Goal: Find specific fact: Find specific fact

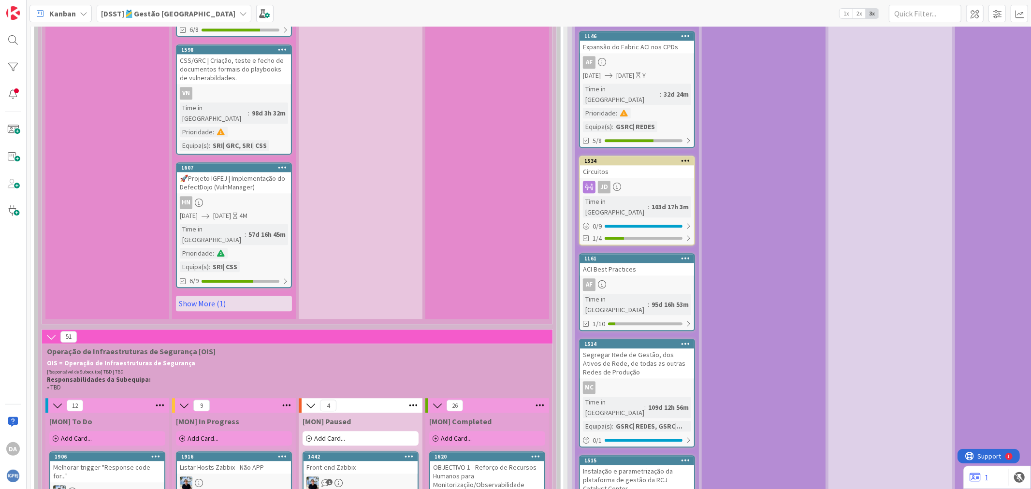
scroll to position [2040, 0]
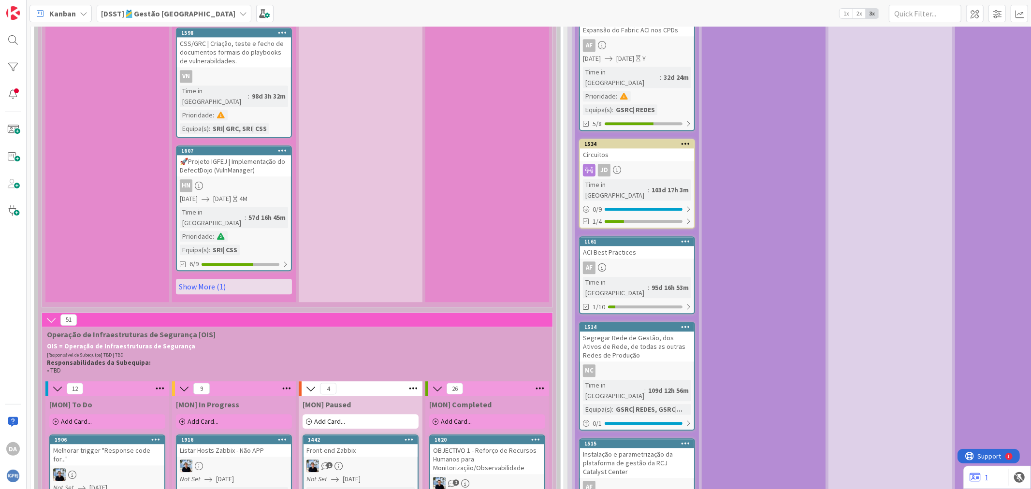
drag, startPoint x: 182, startPoint y: 176, endPoint x: 62, endPoint y: 176, distance: 119.8
click at [62, 343] on p "OIS = Operação de Infraestruturas de Segurança" at bounding box center [295, 347] width 497 height 8
drag, startPoint x: 47, startPoint y: 175, endPoint x: 56, endPoint y: 174, distance: 8.7
click at [56, 342] on strong "OIS = Operação de Infraestruturas de Segurança" at bounding box center [121, 346] width 148 height 8
copy strong "OIS"
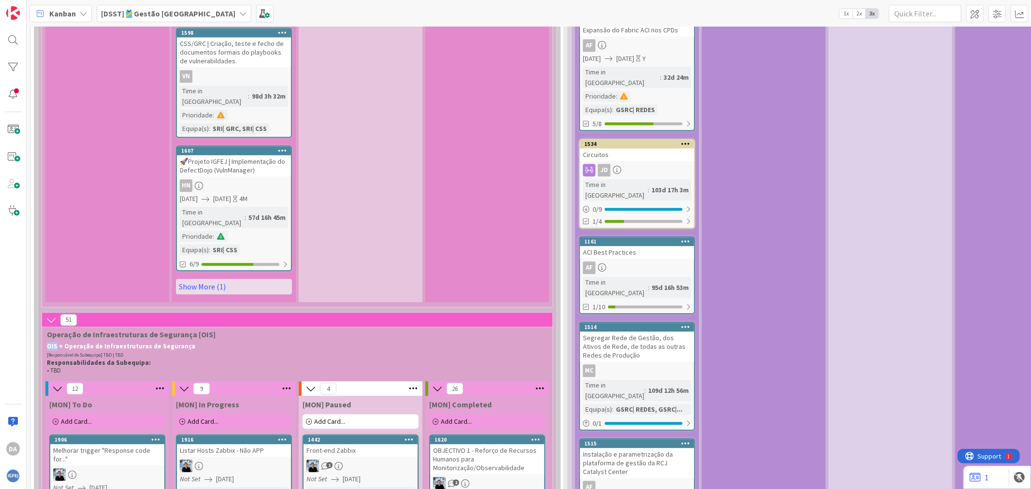
copy strong "OIS"
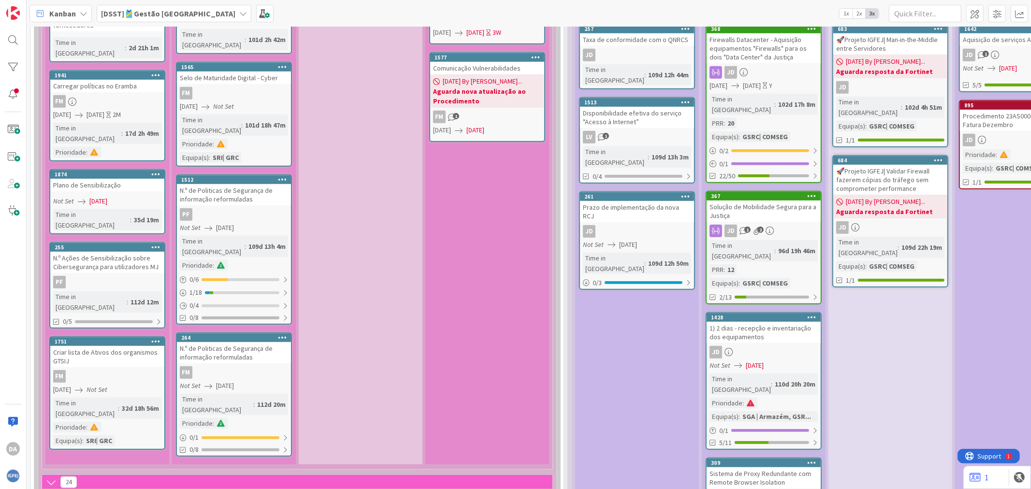
scroll to position [1074, 0]
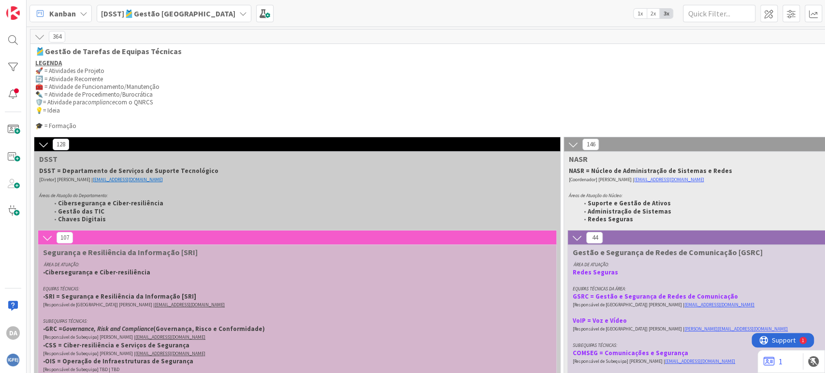
scroll to position [7034, 147]
